Goal: Navigation & Orientation: Go to known website

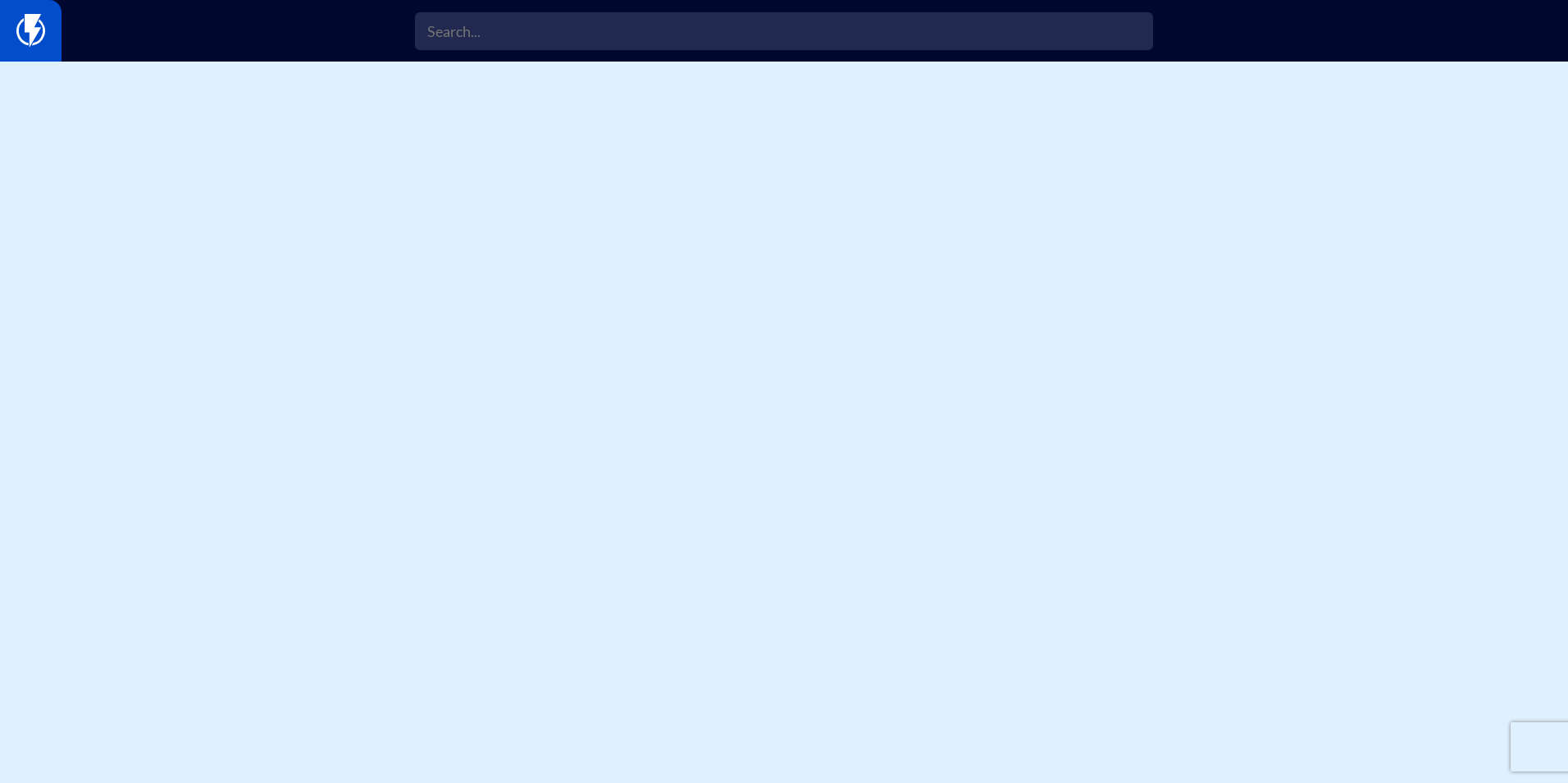
click at [49, 24] on link at bounding box center [30, 30] width 61 height 61
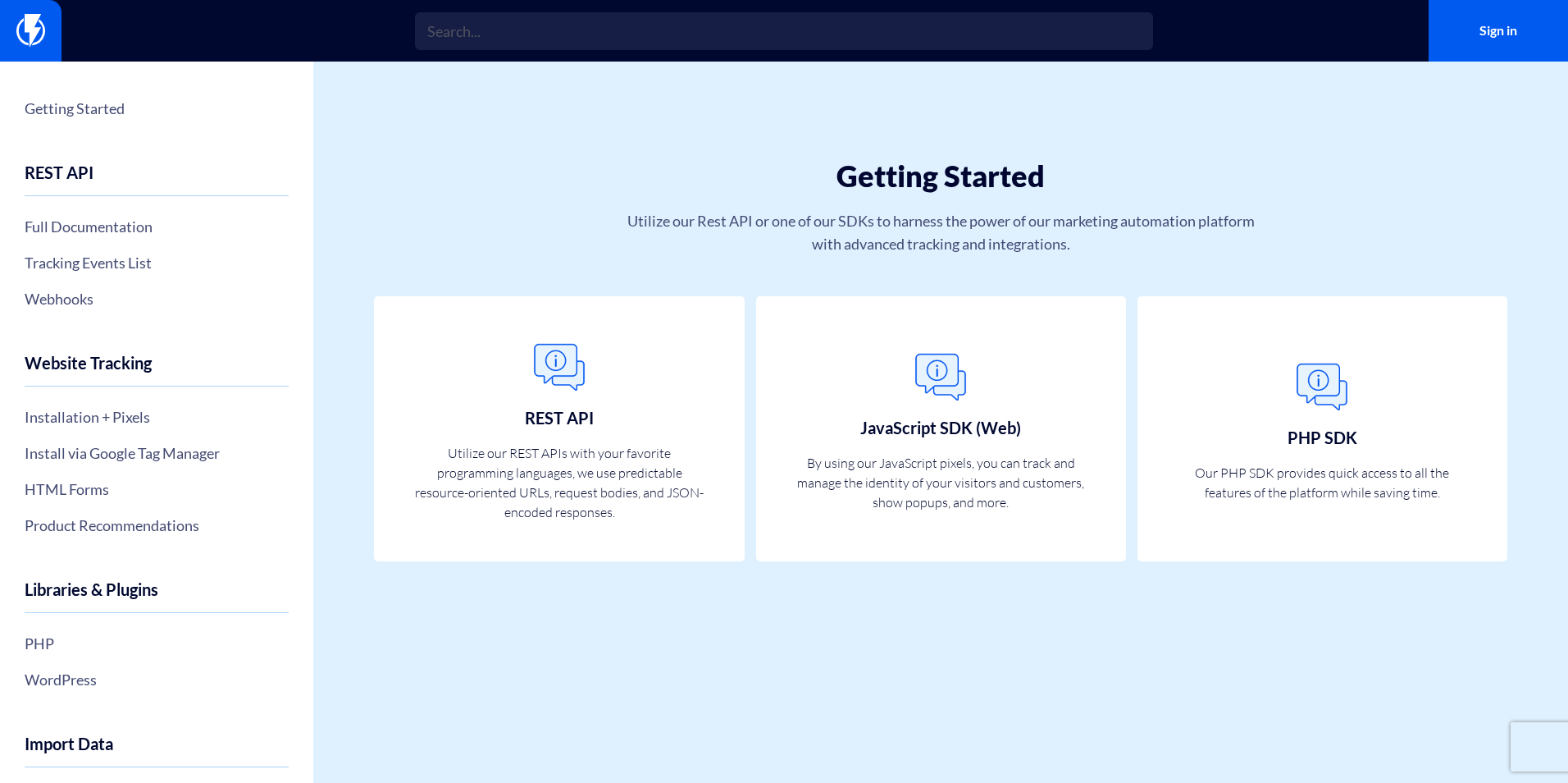
click at [41, 27] on img at bounding box center [31, 30] width 28 height 33
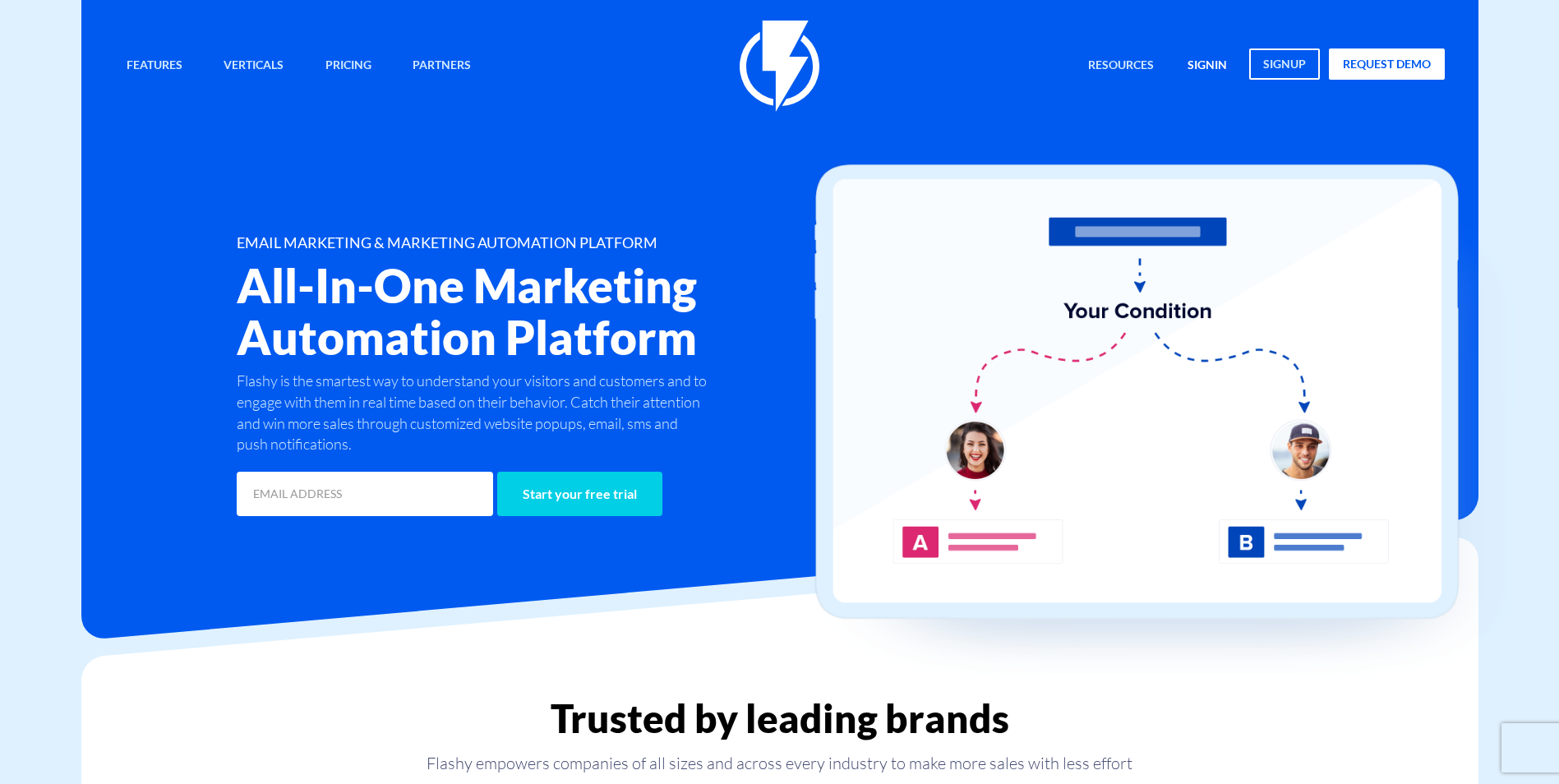
click at [1208, 65] on link "signin" at bounding box center [1207, 67] width 64 height 36
